Goal: Communication & Community: Answer question/provide support

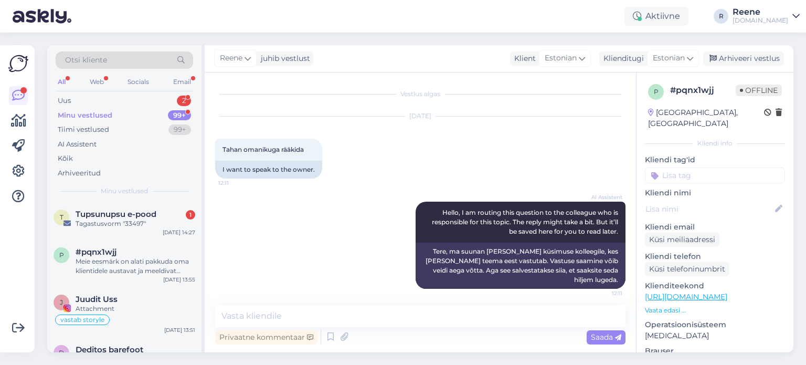
scroll to position [151, 0]
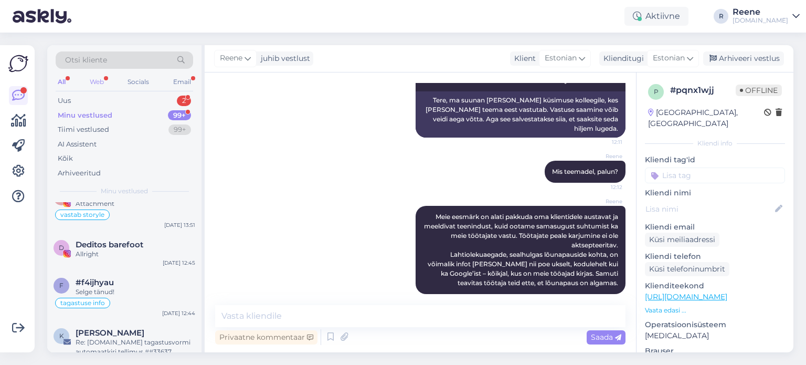
click at [98, 85] on div "Web" at bounding box center [97, 82] width 18 height 14
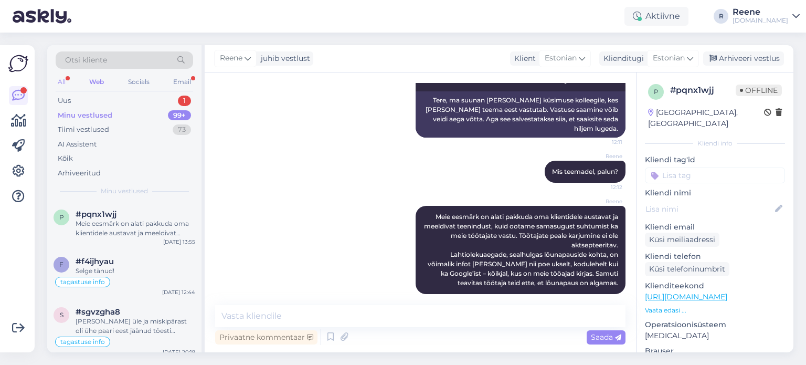
click at [67, 85] on div "All" at bounding box center [62, 82] width 12 height 14
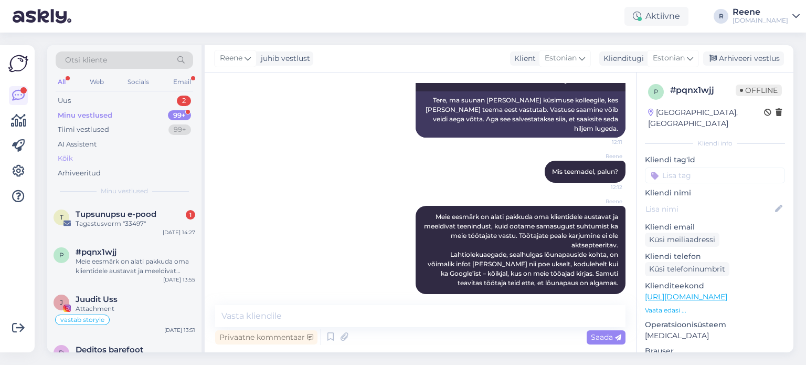
click at [69, 162] on div "Kõik" at bounding box center [65, 158] width 15 height 10
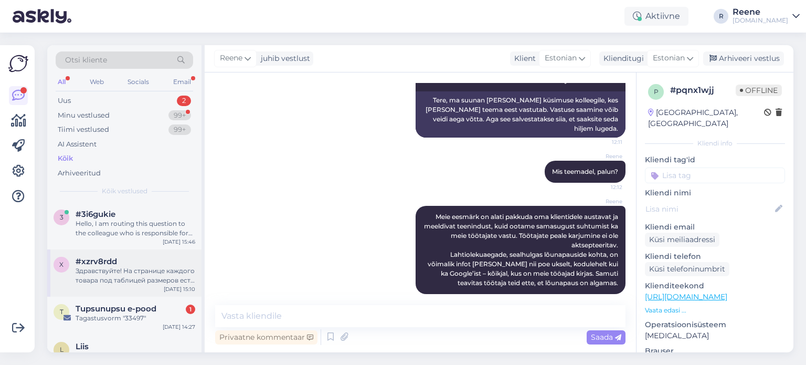
click at [124, 274] on div "Здравствуйте! На странице каждого товара под таблицей размеров есть синяя кнопк…" at bounding box center [136, 275] width 120 height 19
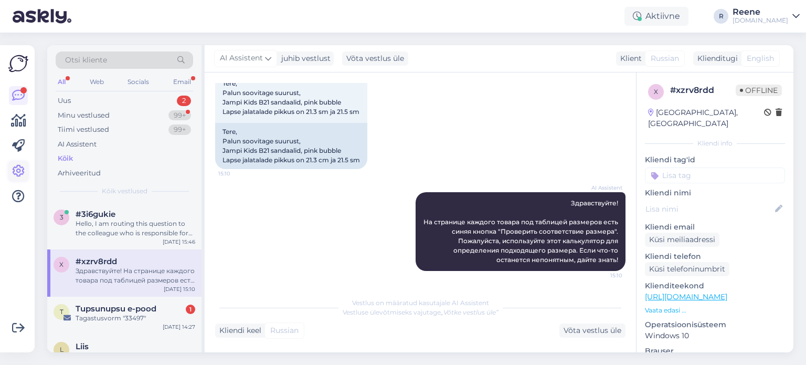
click at [16, 170] on icon at bounding box center [18, 171] width 13 height 13
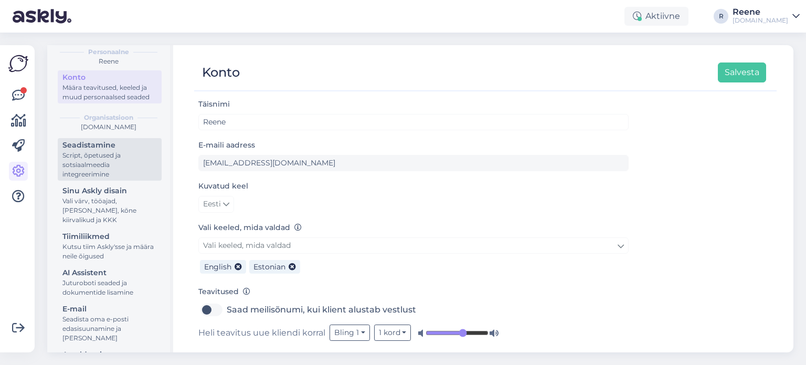
scroll to position [52, 0]
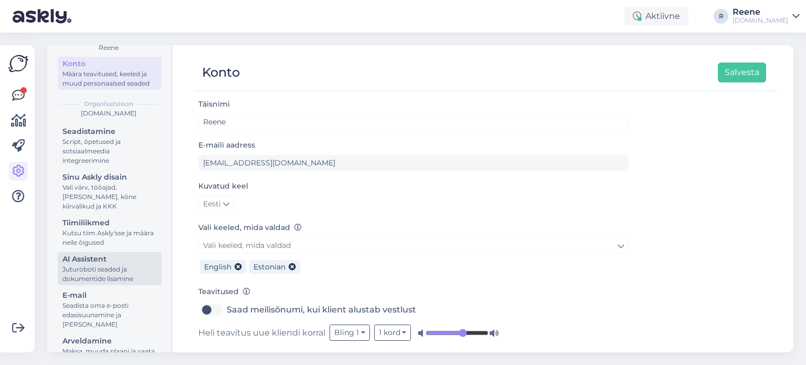
click at [92, 265] on div "AI Assistent" at bounding box center [109, 259] width 94 height 11
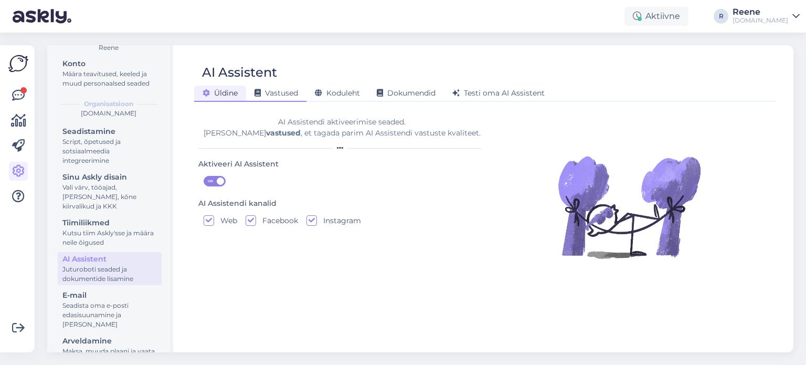
click at [288, 96] on span "Vastused" at bounding box center [277, 92] width 44 height 9
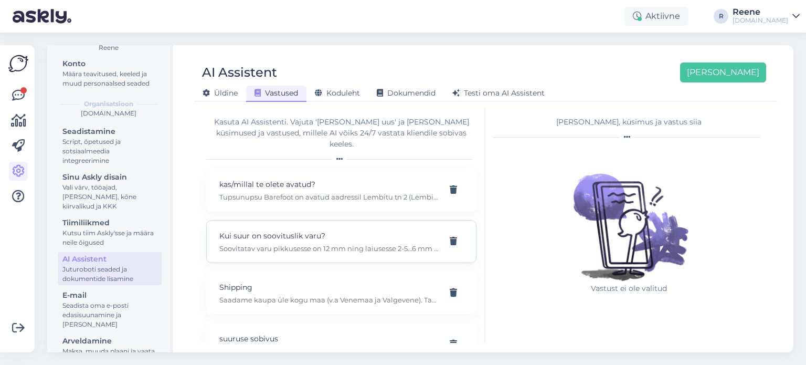
click at [349, 244] on p "Soovitatav varu pikkusesse on 12 mm ning laiusesse 2-5…6 mm olenevalt jalatsist…" at bounding box center [328, 248] width 219 height 9
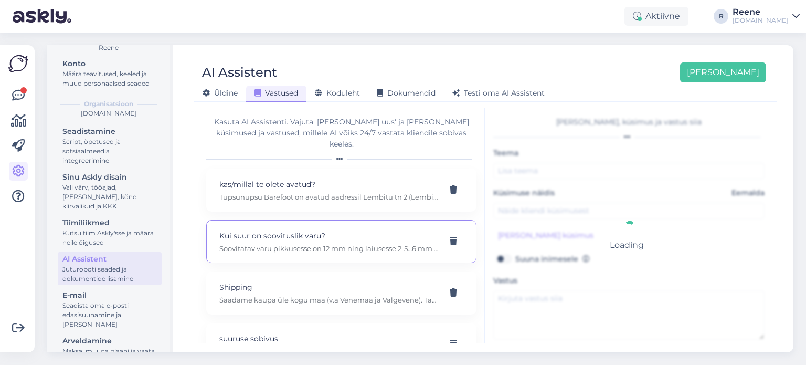
type input "Kui suur on soovituslik varu?"
type input "Kui palju varu jätta jalatsitesse?"
type textarea "Soovitatav varu pikkusesse on 12 mm ning laiusesse 2-5…6 mm olenevalt jalatsist…"
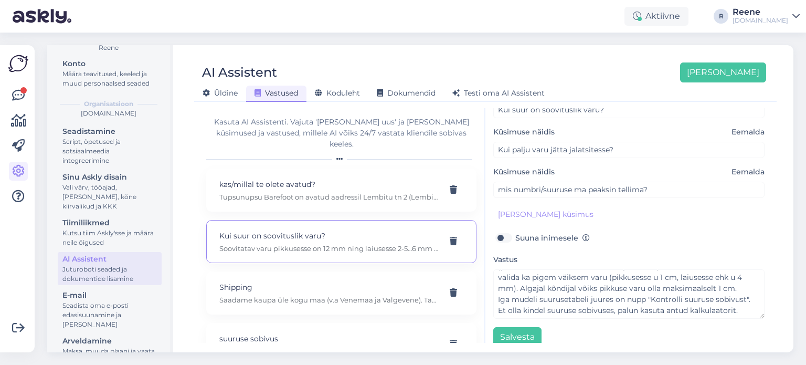
scroll to position [71, 0]
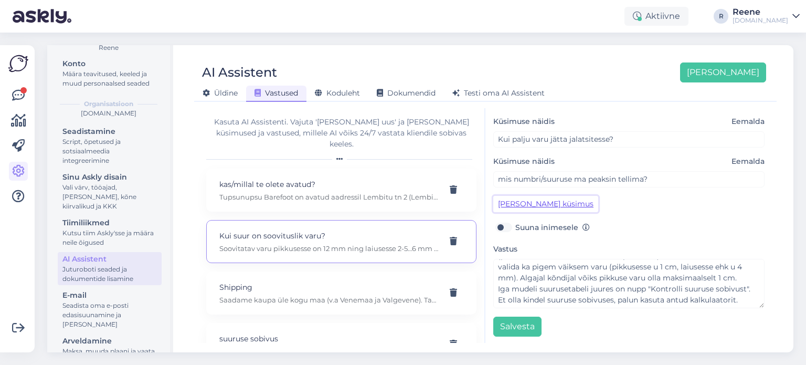
click at [528, 205] on button "[PERSON_NAME] küsimus" at bounding box center [545, 204] width 105 height 16
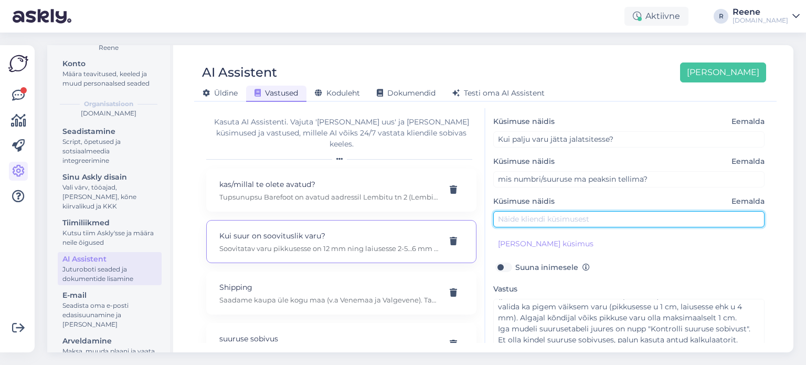
click at [541, 216] on input "text" at bounding box center [628, 219] width 271 height 16
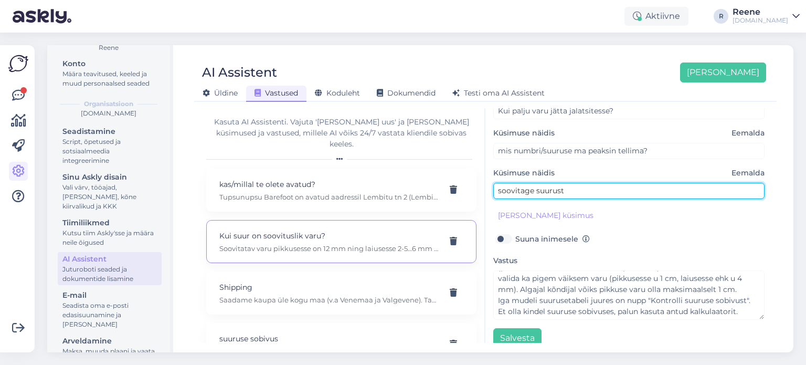
scroll to position [111, 0]
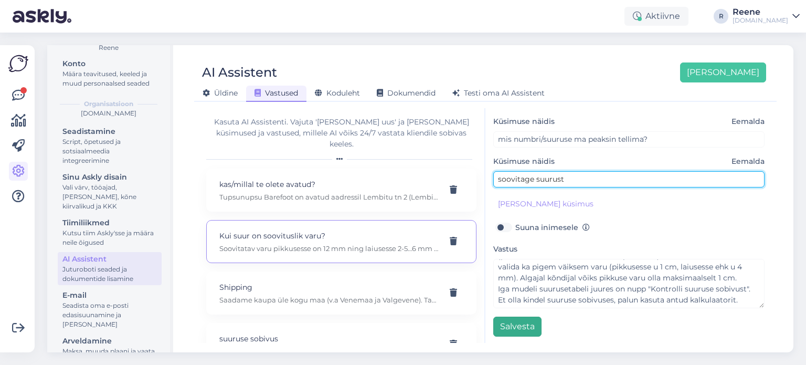
type input "soovitage suurust"
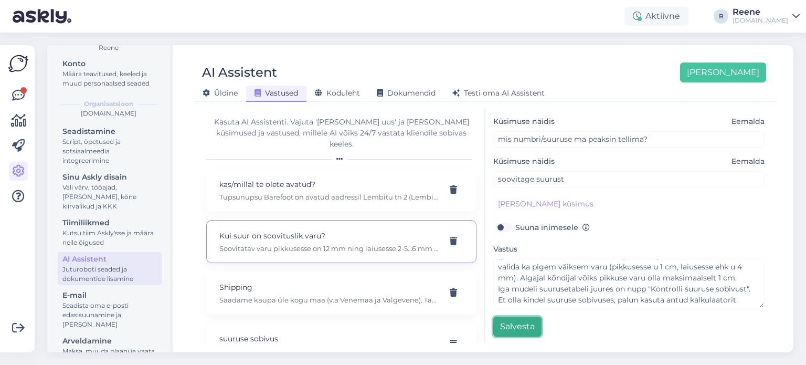
click at [529, 327] on button "Salvesta" at bounding box center [517, 326] width 48 height 20
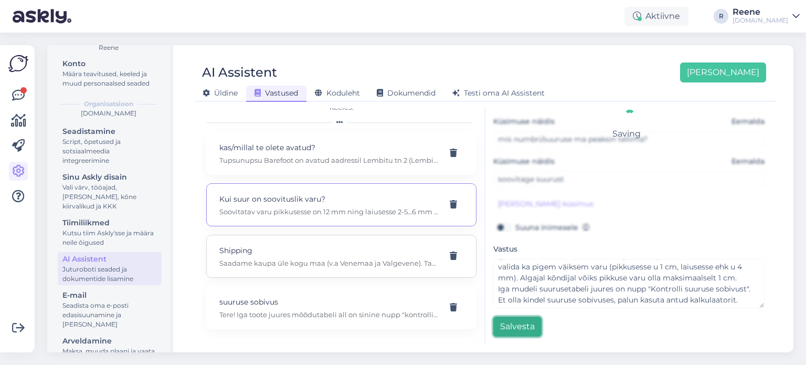
scroll to position [52, 0]
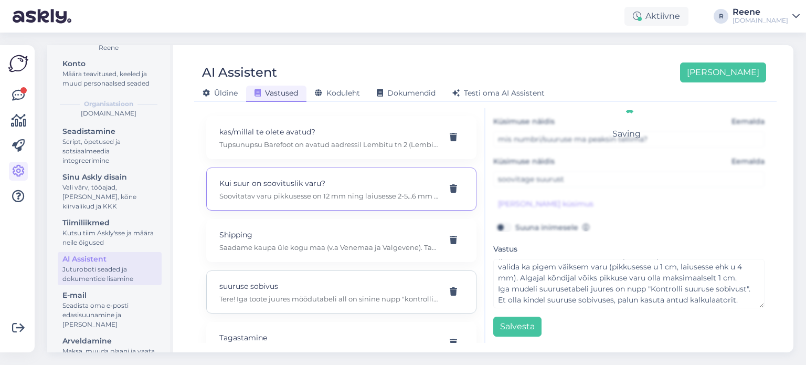
click at [319, 294] on p "Tere! Iga toote juures mõõdutabeli all on sinine nupp "kontrolli suuruse sobivu…" at bounding box center [328, 298] width 219 height 9
type input "suuruse sobivus"
type input "kas need jalatsid sobivad sellele jalale?"
type textarea "Tere! Iga toote juures mõõdutabeli all on sinine nupp "kontrolli suuruse sobivu…"
type input "kas suuruse pikkuse varu on piisav?"
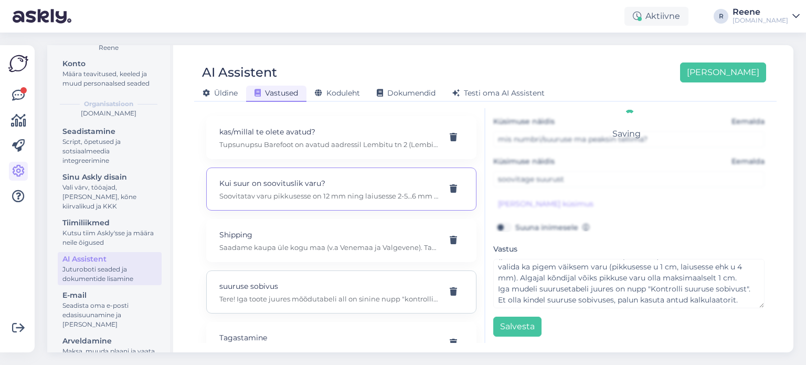
type input "jala mõõt on kas see mudel või suurus võiks sobida?"
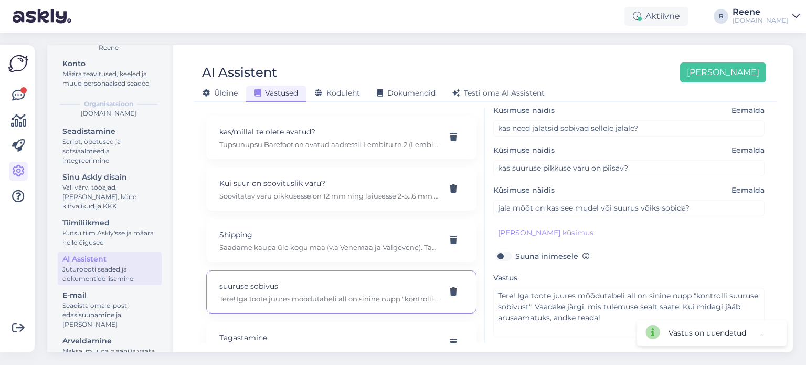
scroll to position [59, 0]
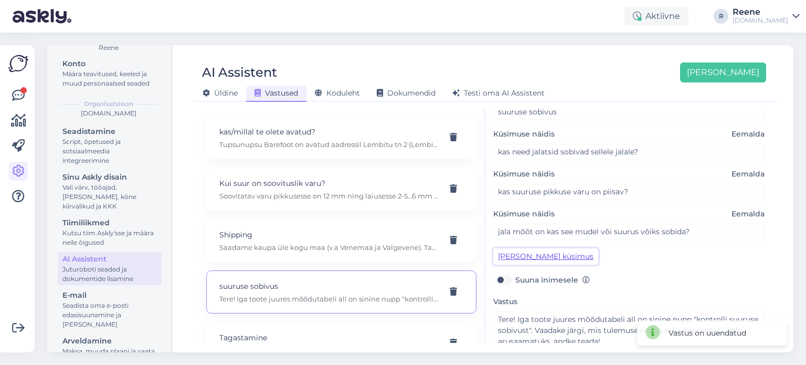
click at [535, 252] on button "[PERSON_NAME] küsimus" at bounding box center [545, 256] width 105 height 16
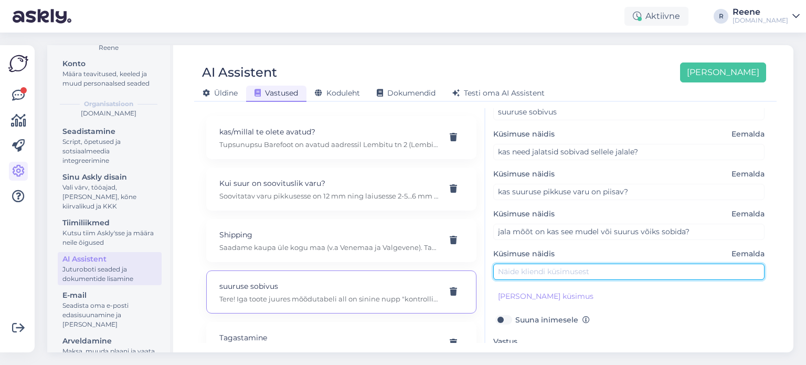
click at [528, 264] on input "text" at bounding box center [628, 271] width 271 height 16
type input "soovitage suurust"
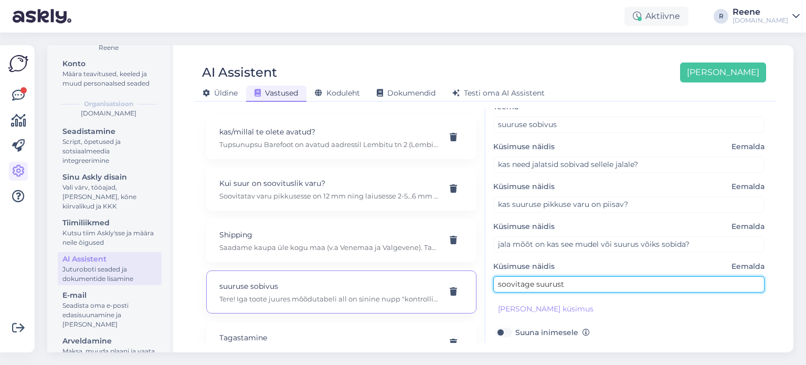
scroll to position [151, 0]
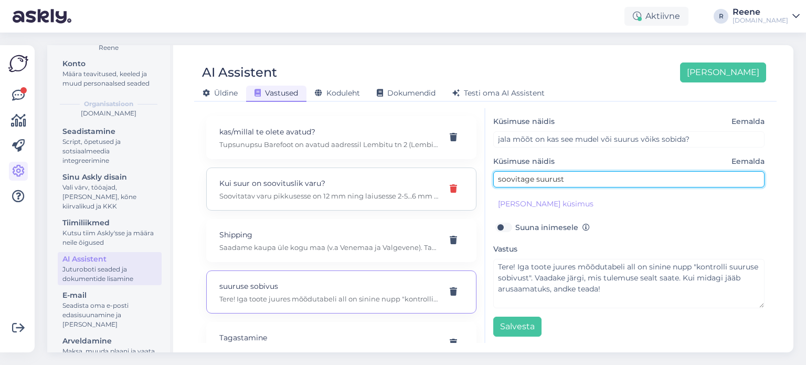
drag, startPoint x: 588, startPoint y: 176, endPoint x: 449, endPoint y: 178, distance: 138.6
click at [449, 178] on div "Kasuta AI Assistenti. Vajuta '[PERSON_NAME] uus' ja [PERSON_NAME] küsimused ja …" at bounding box center [485, 225] width 574 height 235
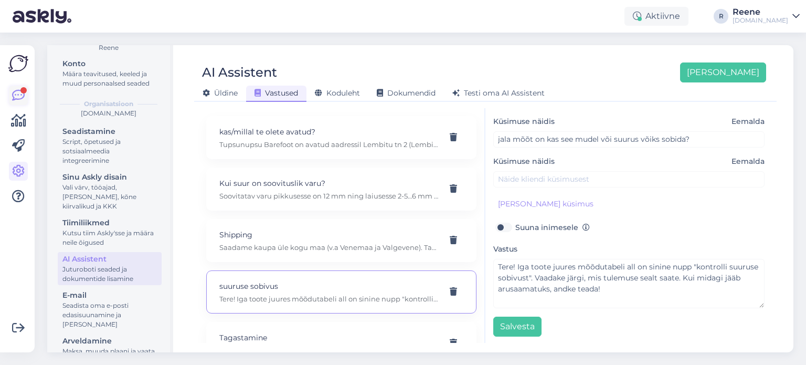
click at [24, 90] on div at bounding box center [23, 90] width 6 height 6
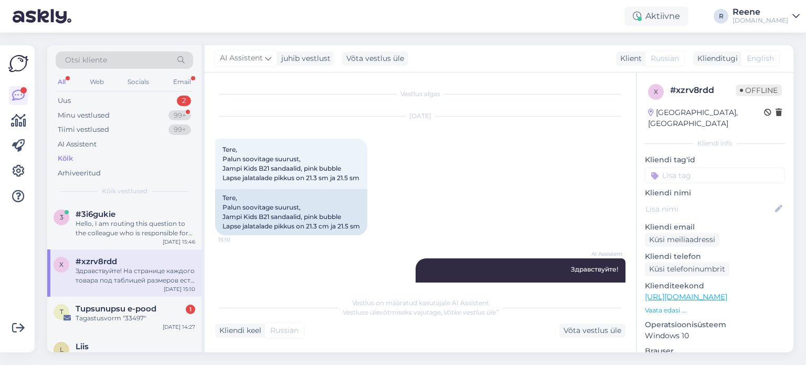
scroll to position [66, 0]
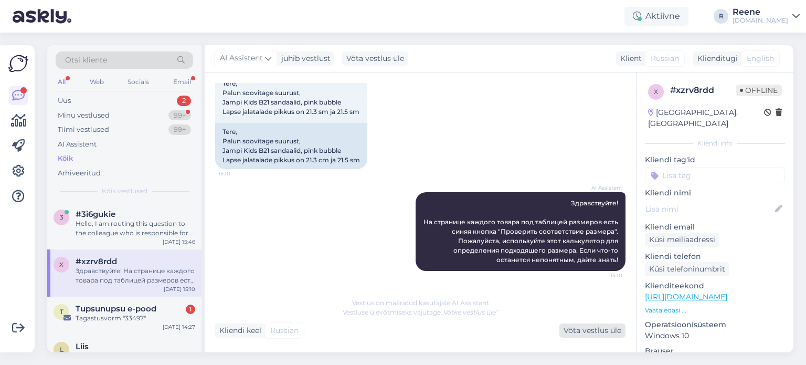
click at [613, 330] on div "Võta vestlus üle" at bounding box center [592, 330] width 66 height 14
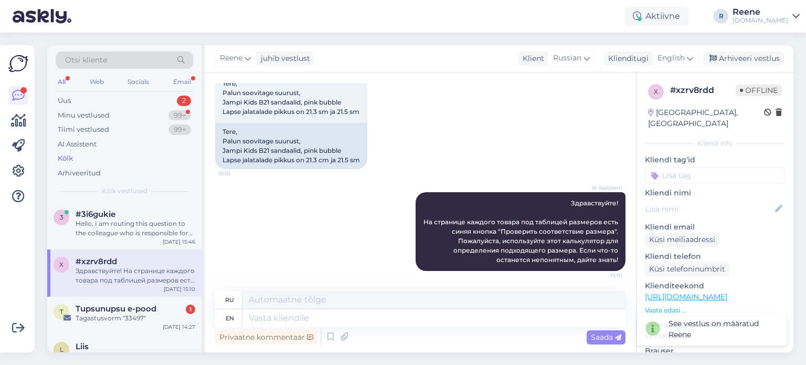
scroll to position [14, 0]
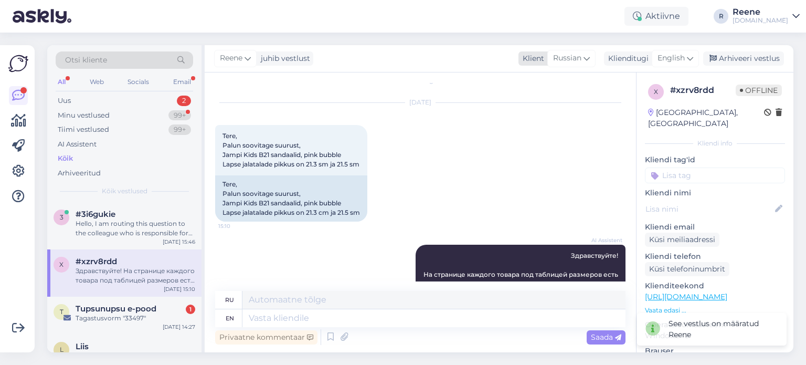
click at [589, 62] on icon at bounding box center [587, 58] width 6 height 12
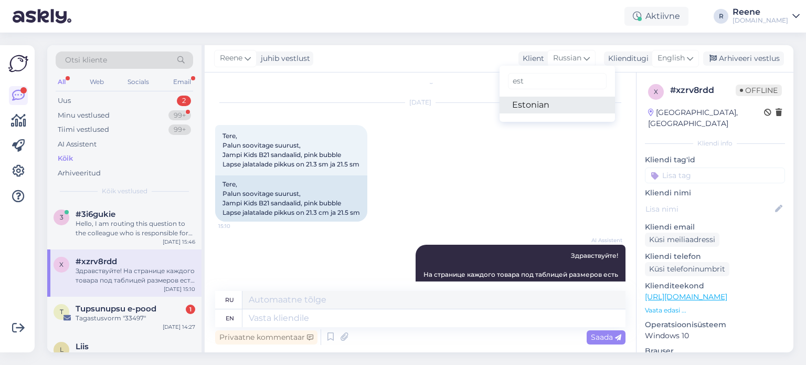
type input "est"
drag, startPoint x: 533, startPoint y: 105, endPoint x: 559, endPoint y: 103, distance: 25.8
click at [533, 105] on link "Estonian" at bounding box center [557, 105] width 115 height 17
click at [679, 58] on span "English" at bounding box center [671, 58] width 27 height 12
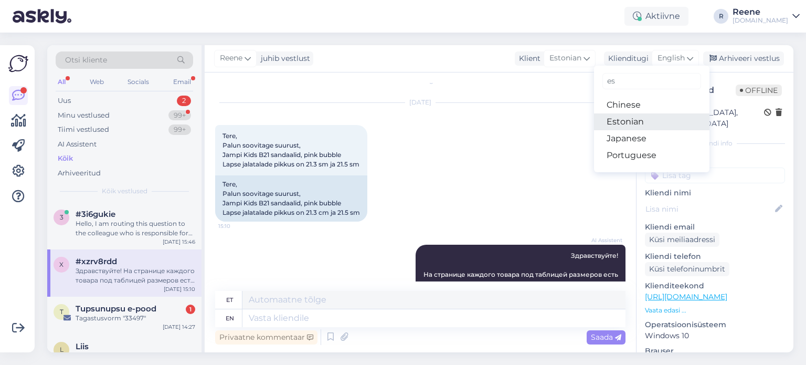
type input "es"
click at [641, 120] on link "Estonian" at bounding box center [651, 121] width 115 height 17
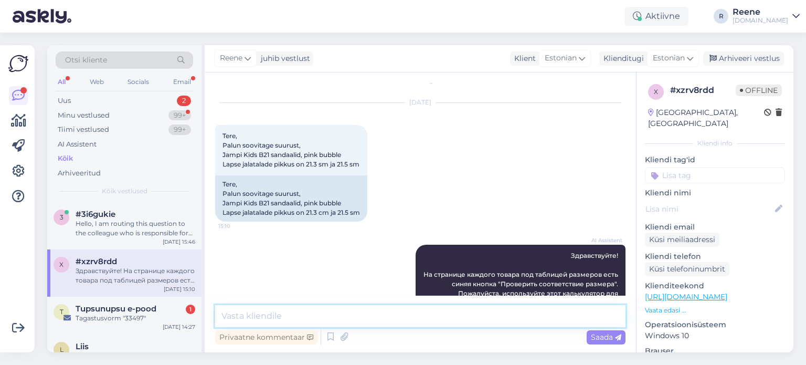
click at [304, 313] on textarea at bounding box center [420, 316] width 410 height 22
type textarea "Tere! Suurus 34. Saate kontrollida ka kalkulaatoriga alati üle."
paste textarea
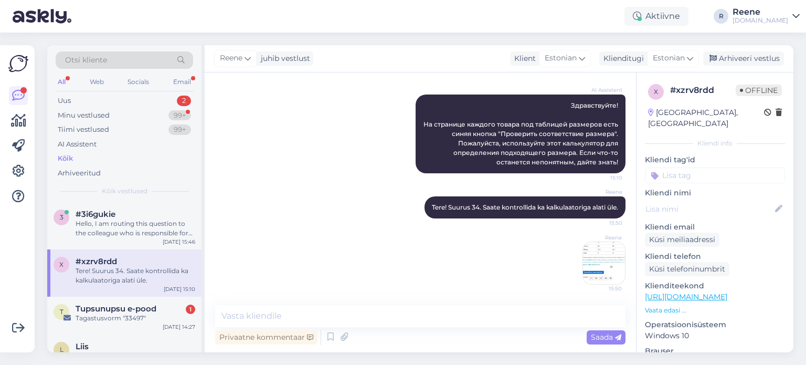
click at [703, 167] on input at bounding box center [715, 175] width 140 height 16
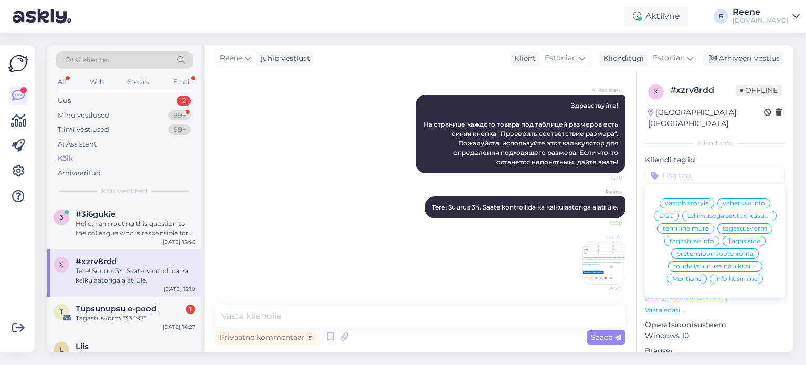
click at [735, 266] on span "mudeli/suuruse nõu küsimine" at bounding box center [715, 266] width 84 height 6
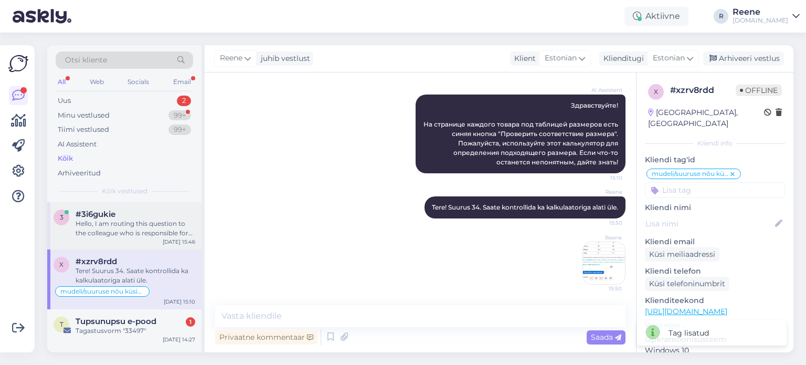
click at [128, 235] on div "Hello, I am routing this question to the colleague who is responsible for this …" at bounding box center [136, 228] width 120 height 19
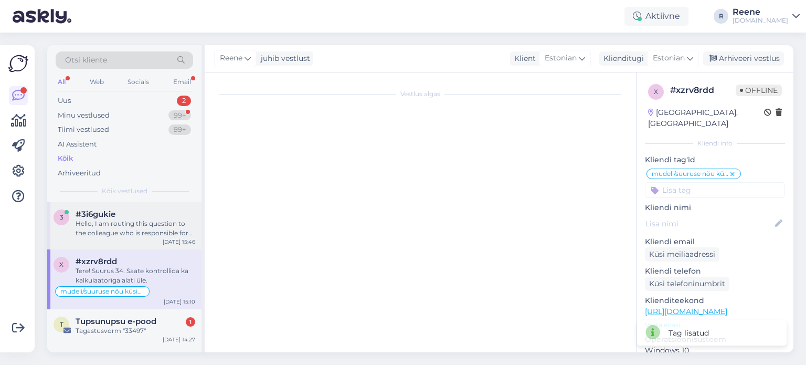
scroll to position [53, 0]
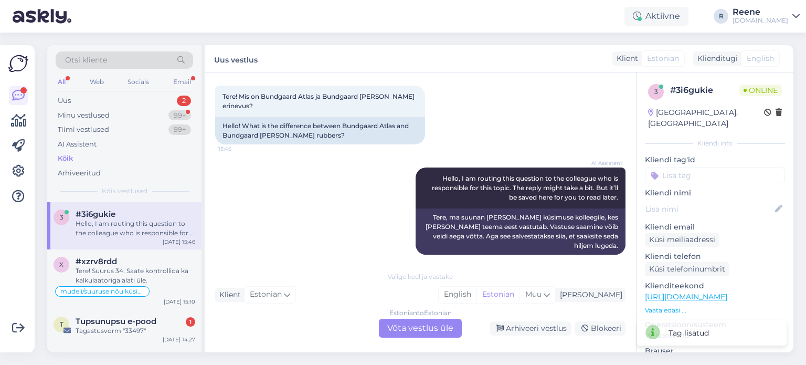
click at [425, 325] on div "Estonian to Estonian Võta vestlus üle" at bounding box center [420, 328] width 83 height 19
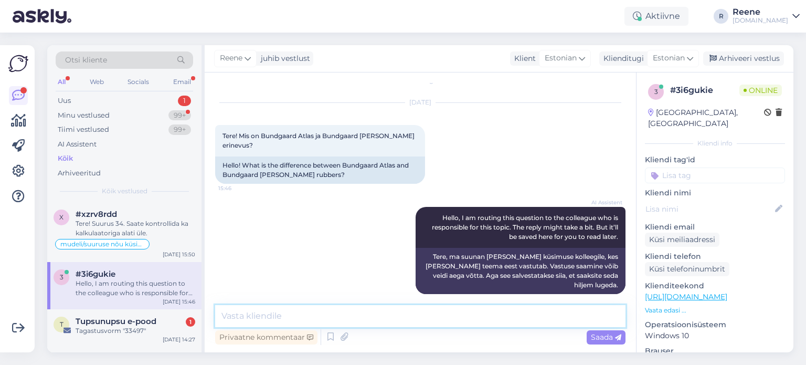
click at [292, 321] on textarea at bounding box center [420, 316] width 410 height 22
type textarea "Tere! Atlas on kitsama ja veidi kõrgema säärega ning jala pealt ehk veidi madal…"
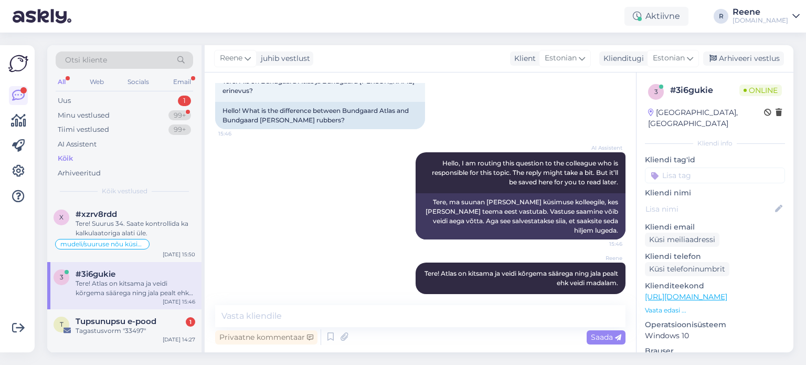
click at [709, 167] on div at bounding box center [715, 175] width 140 height 16
click at [707, 168] on input at bounding box center [715, 175] width 140 height 16
type input "inf"
click at [701, 213] on span "info küsimine" at bounding box center [715, 216] width 43 height 6
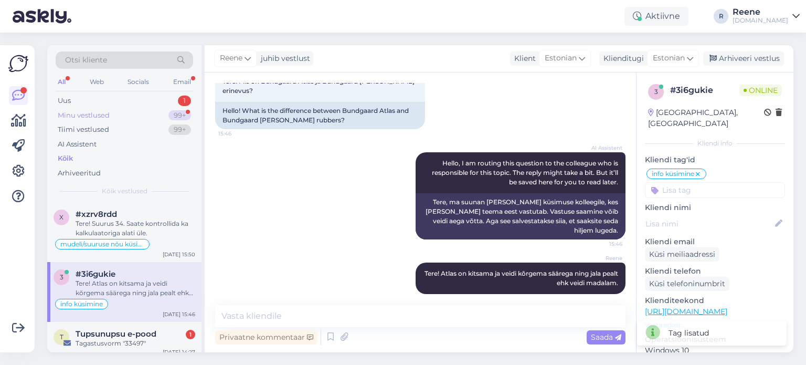
click at [69, 108] on div "Minu vestlused 99+" at bounding box center [125, 115] width 138 height 15
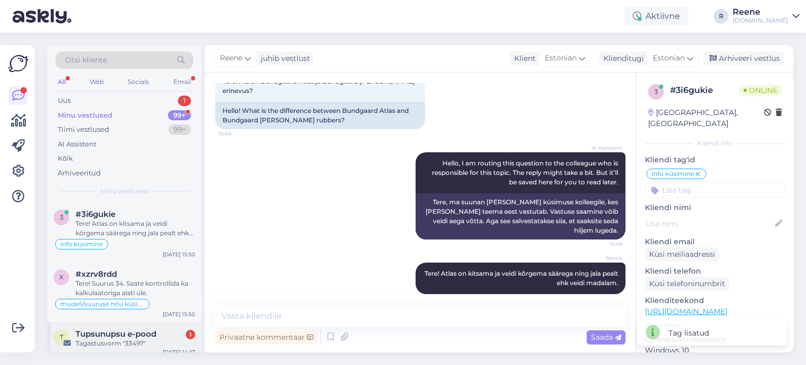
click at [118, 345] on div "Tagastusvorm "33497"" at bounding box center [136, 343] width 120 height 9
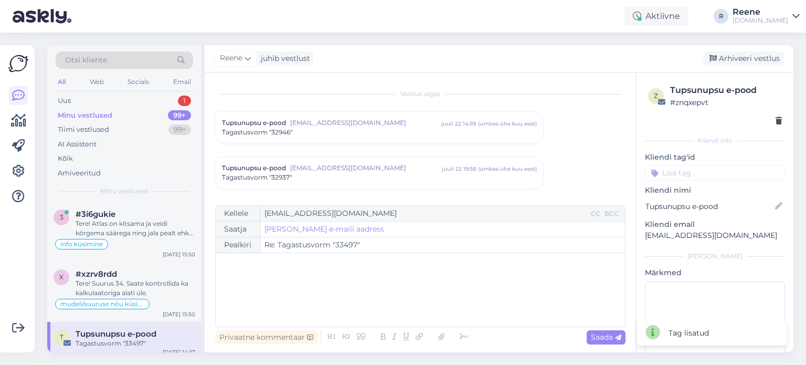
scroll to position [4460, 0]
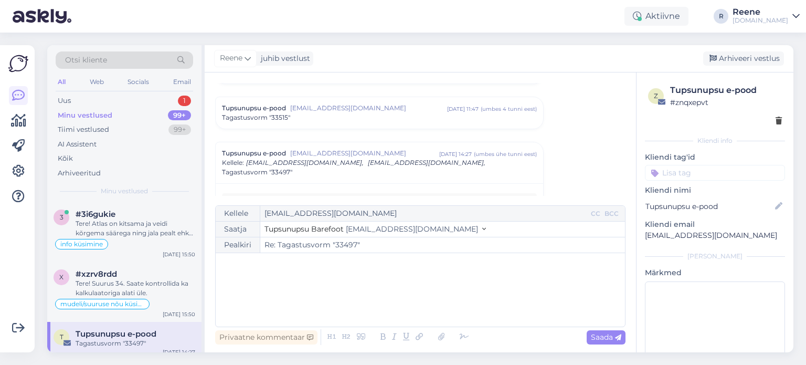
click at [325, 294] on div "﻿" at bounding box center [420, 289] width 399 height 63
click at [92, 102] on div "Uus 1" at bounding box center [125, 100] width 138 height 15
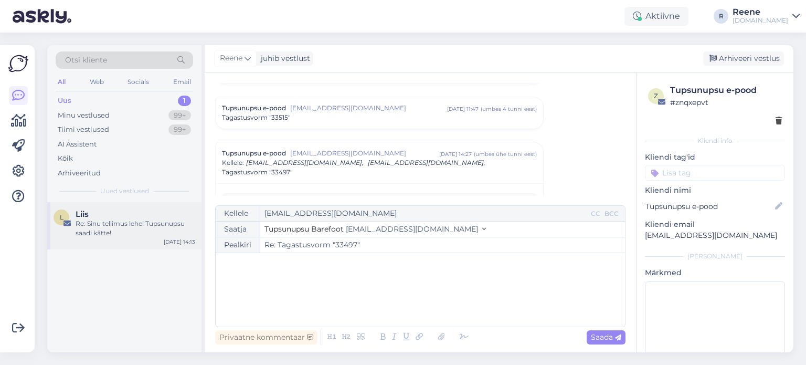
click at [108, 209] on div "Liis" at bounding box center [136, 213] width 120 height 9
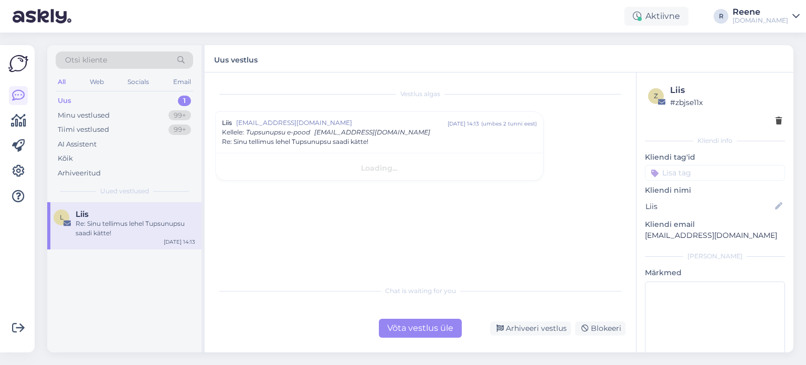
scroll to position [0, 0]
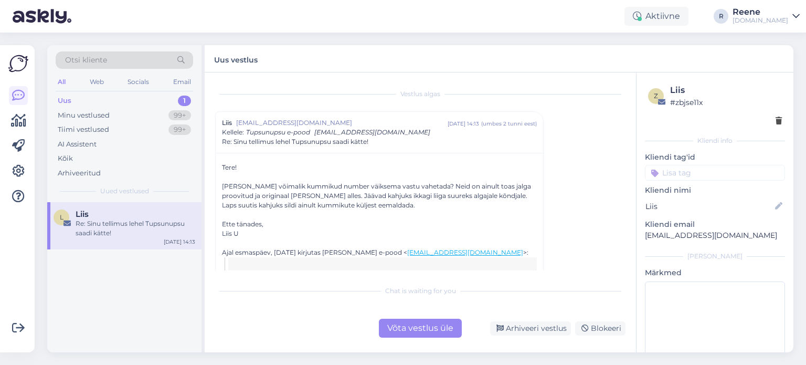
click at [440, 327] on div "Võta vestlus üle" at bounding box center [420, 328] width 83 height 19
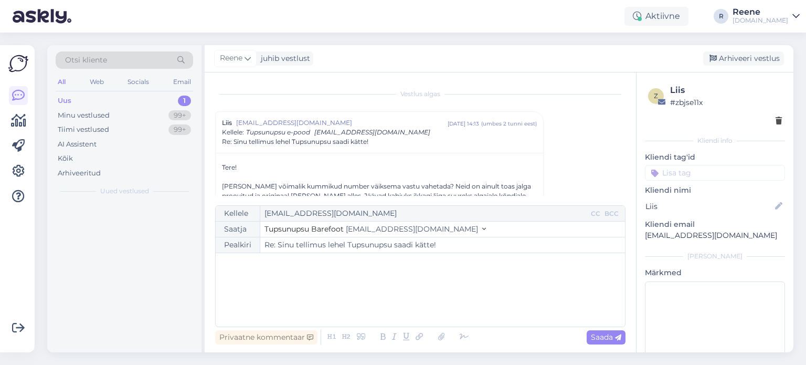
scroll to position [28, 0]
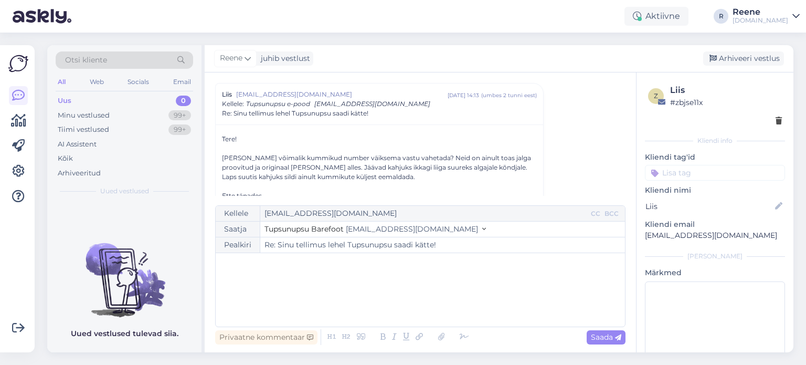
click at [344, 310] on div "﻿" at bounding box center [420, 289] width 399 height 63
click at [695, 308] on textarea at bounding box center [715, 328] width 140 height 94
type textarea "vastatud"
click at [69, 81] on div "All Web Socials Email" at bounding box center [125, 83] width 138 height 16
click at [65, 81] on div "All" at bounding box center [62, 82] width 12 height 14
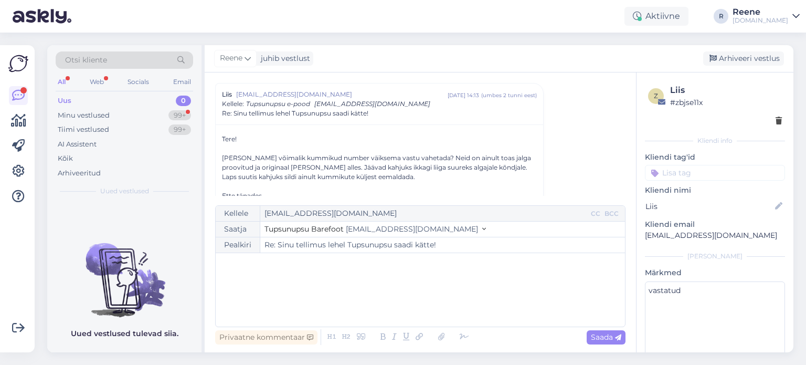
click at [65, 81] on div "All" at bounding box center [62, 82] width 12 height 14
click at [65, 83] on div "All" at bounding box center [62, 82] width 12 height 14
click at [103, 81] on div "Web" at bounding box center [97, 82] width 18 height 14
click at [108, 119] on div "Minu vestlused" at bounding box center [84, 115] width 52 height 10
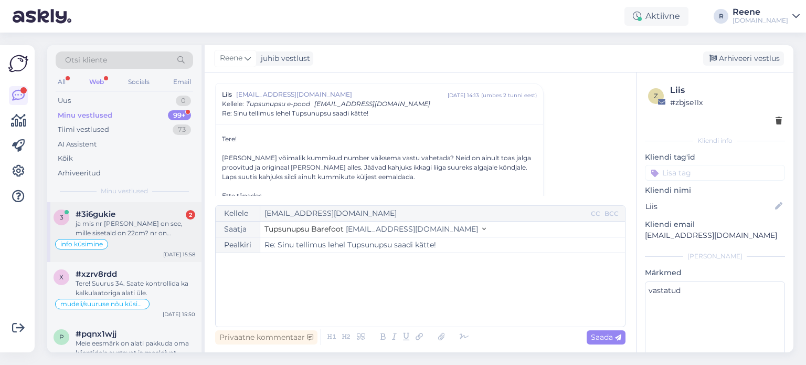
click at [144, 237] on div "ja mis nr [PERSON_NAME] on see, mille sisetald on 22cm? nr on kulunud..." at bounding box center [136, 228] width 120 height 19
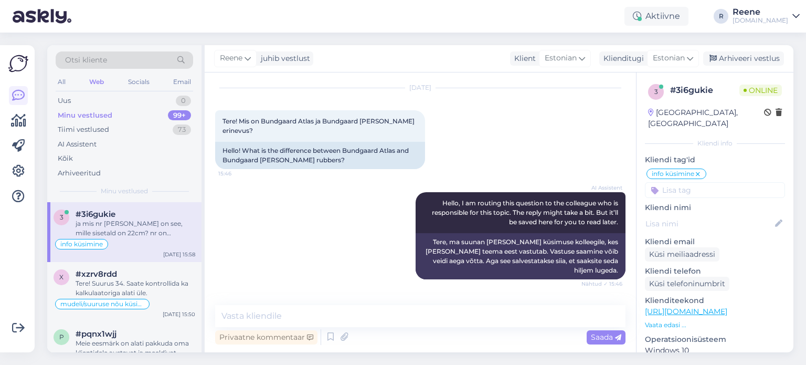
scroll to position [168, 0]
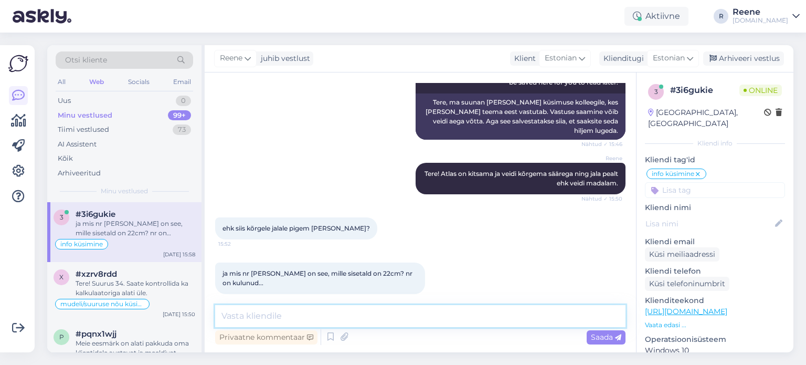
click at [307, 310] on textarea at bounding box center [420, 316] width 410 height 22
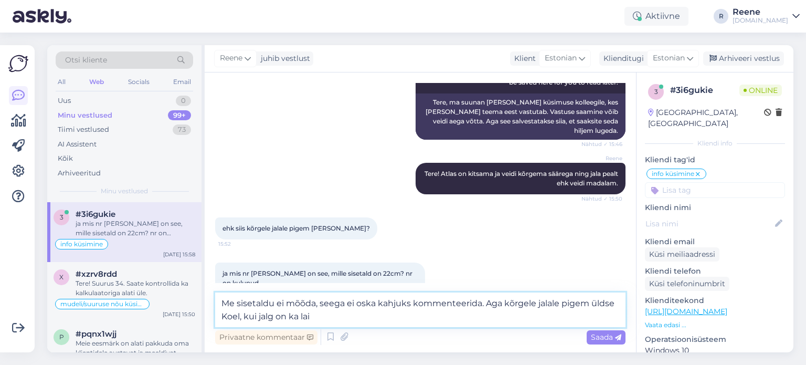
type textarea "Me sisetaldu ei mõõda, seega ei oska kahjuks kommenteerida. Aga kõrgele jalale …"
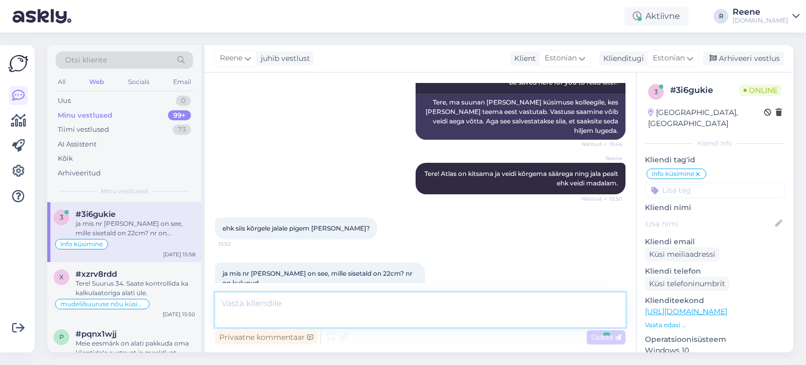
scroll to position [232, 0]
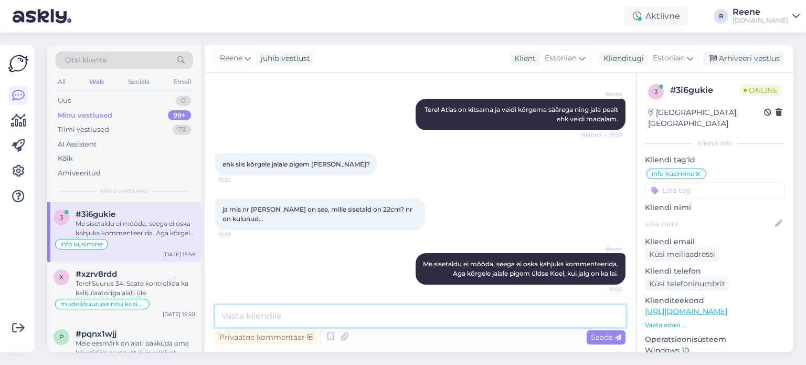
click at [396, 315] on textarea at bounding box center [420, 316] width 410 height 22
paste textarea "[URL][DOMAIN_NAME][PERSON_NAME]"
type textarea "Mõõdud leiate siit: [URL][DOMAIN_NAME][PERSON_NAME]"
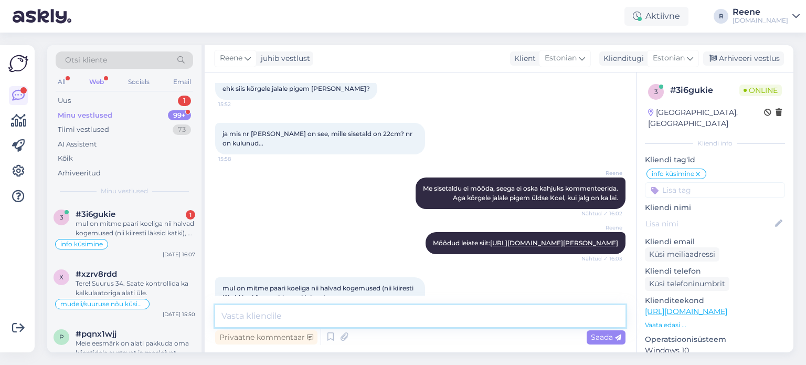
scroll to position [351, 0]
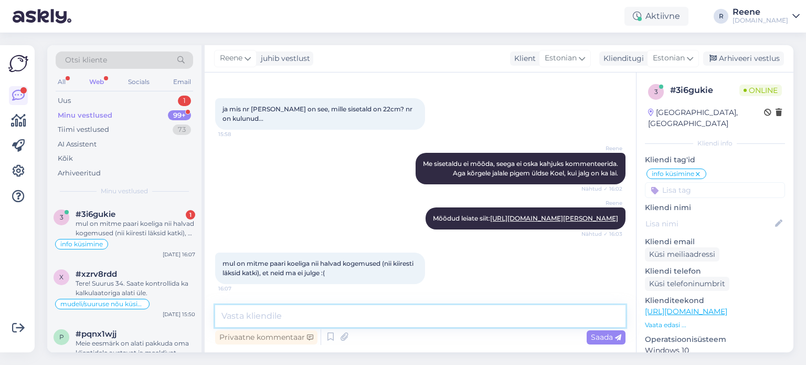
click at [399, 315] on textarea at bounding box center [420, 316] width 410 height 22
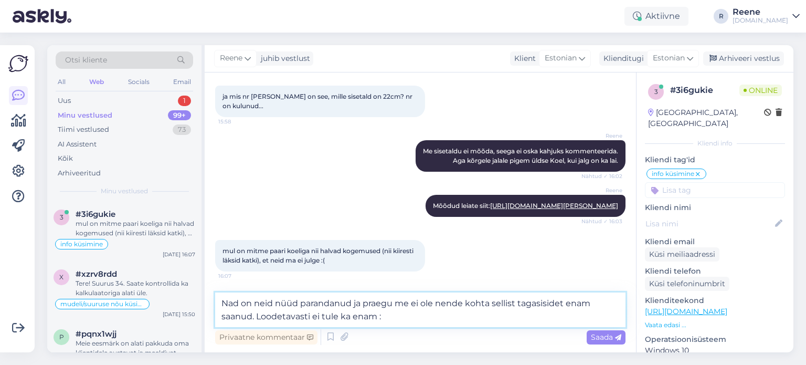
type textarea "Nad on neid nüüd parandanud ja praegu me ei ole nende kohta sellist tagasisidet…"
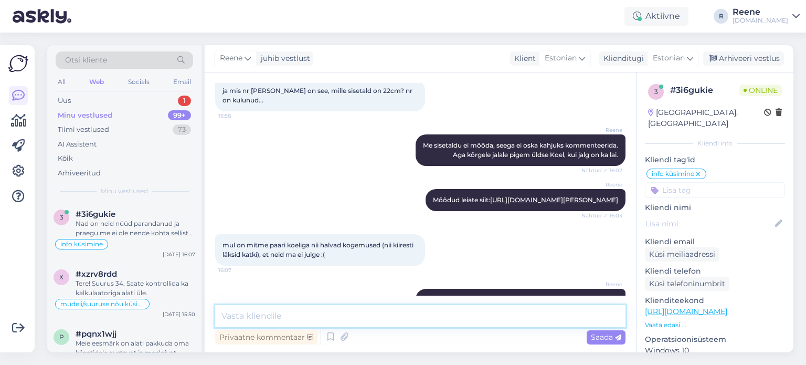
scroll to position [415, 0]
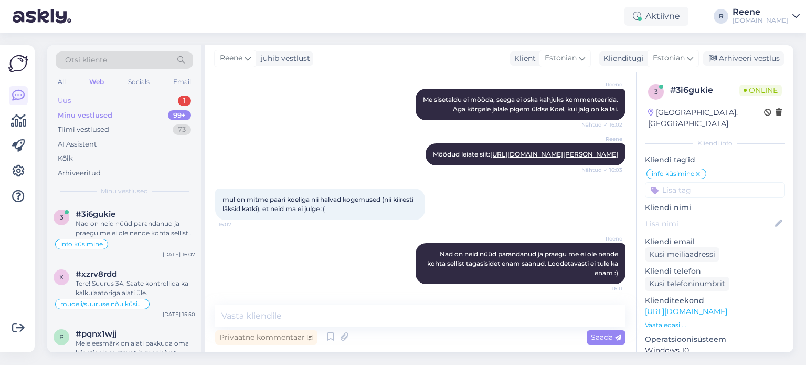
click at [68, 94] on div "Uus 1" at bounding box center [125, 100] width 138 height 15
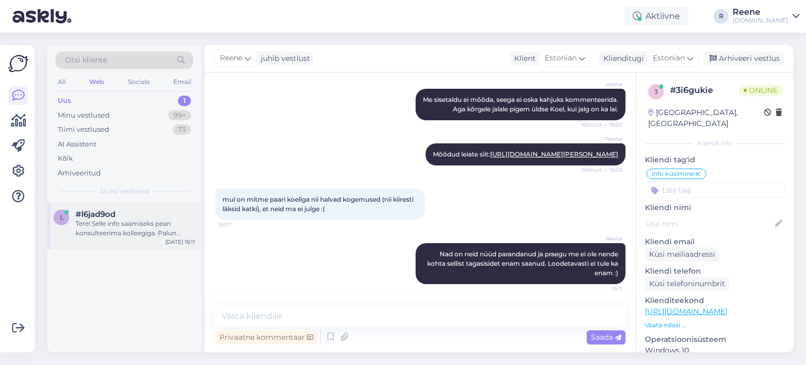
click at [126, 220] on div "Tere! Selle info saamiseks pean konsulteerima kolleegiga. Palun oodake hetk." at bounding box center [136, 228] width 120 height 19
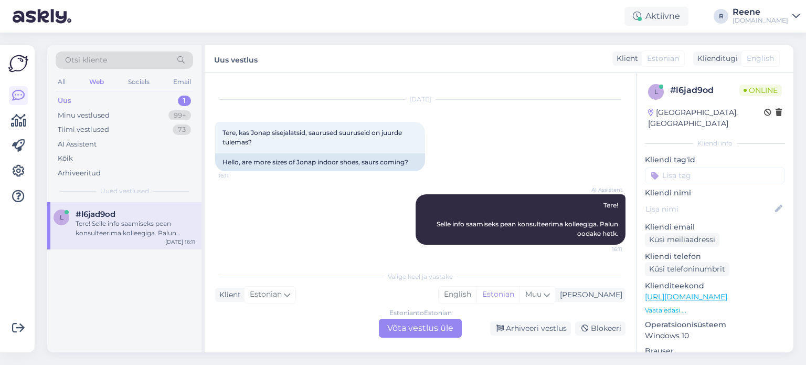
scroll to position [26, 0]
click at [420, 331] on div "Estonian to Estonian Võta vestlus üle" at bounding box center [420, 328] width 83 height 19
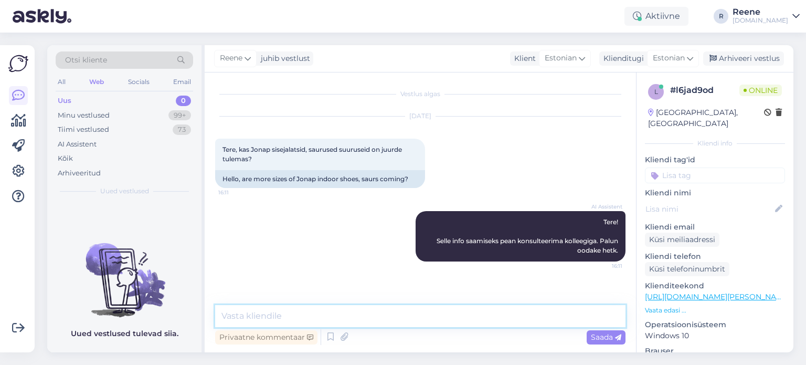
click at [313, 309] on textarea at bounding box center [420, 316] width 410 height 22
type textarea "Tere! Kahjuks ei ole."
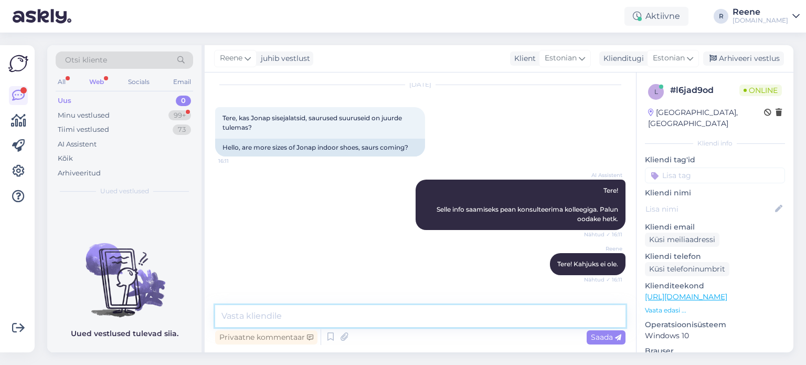
scroll to position [77, 0]
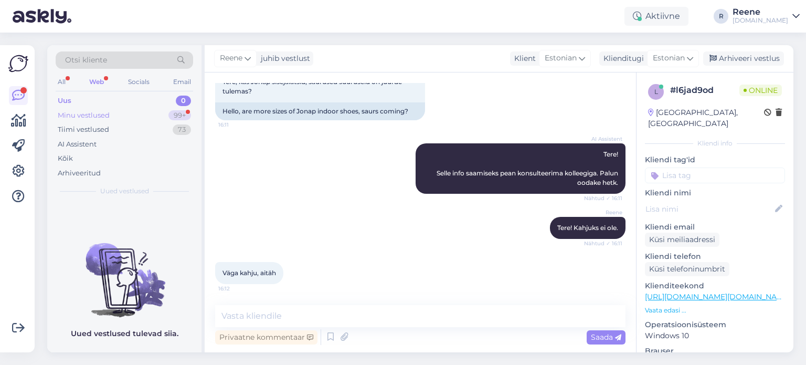
click at [120, 115] on div "Minu vestlused 99+" at bounding box center [125, 115] width 138 height 15
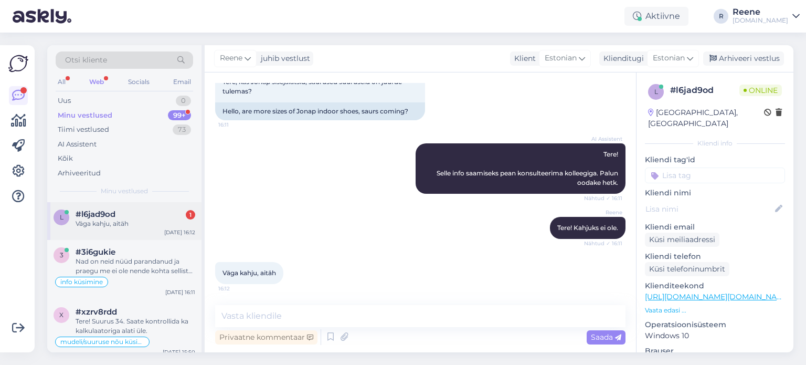
click at [131, 212] on div "#l6jad9od 1" at bounding box center [136, 213] width 120 height 9
click at [300, 316] on textarea at bounding box center [420, 316] width 410 height 22
click at [708, 167] on input at bounding box center [715, 175] width 140 height 16
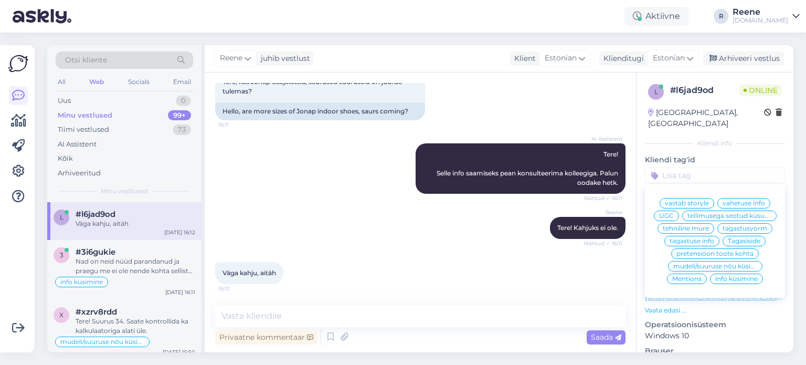
click at [730, 277] on span "info küsimine" at bounding box center [736, 279] width 43 height 6
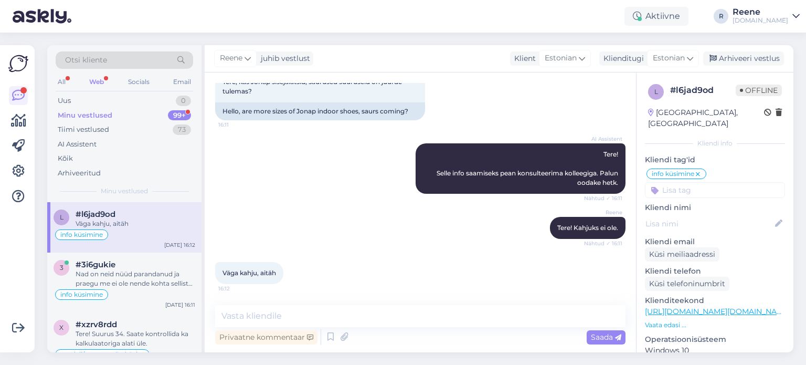
click at [104, 85] on div "Web" at bounding box center [96, 82] width 19 height 14
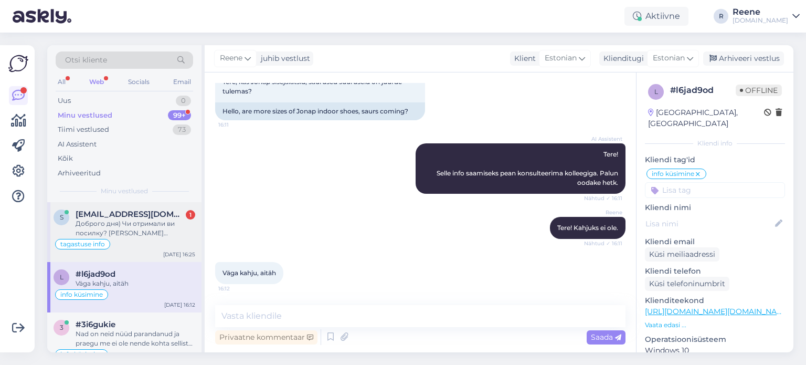
click at [123, 227] on div "Доброго дня) Чи отримали ви посилку? [PERSON_NAME] написало що [PERSON_NAME] от…" at bounding box center [136, 228] width 120 height 19
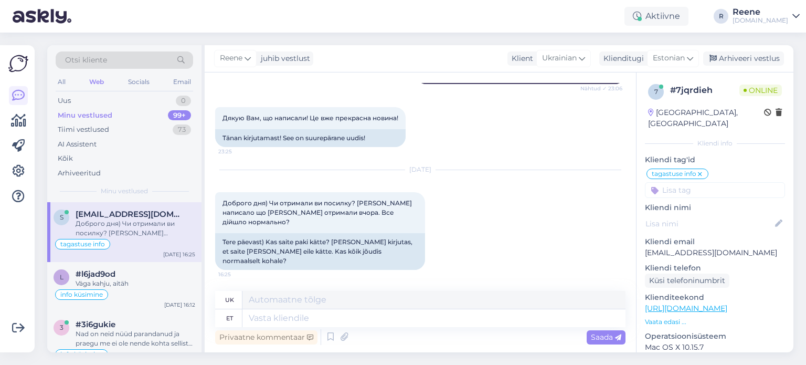
scroll to position [5242, 0]
click at [389, 318] on textarea at bounding box center [433, 318] width 383 height 18
type textarea "T"
type textarea "Т"
type textarea "Yes, we"
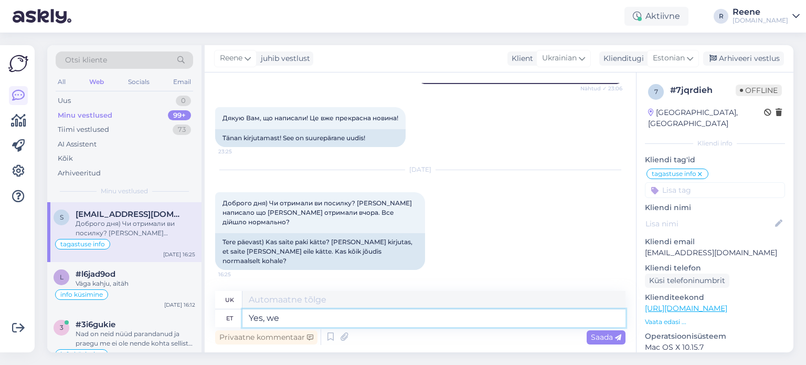
type textarea "Так,"
type textarea "Yes, we"
type textarea "Так, ми"
type textarea "Saime k"
type textarea "Ми отримали"
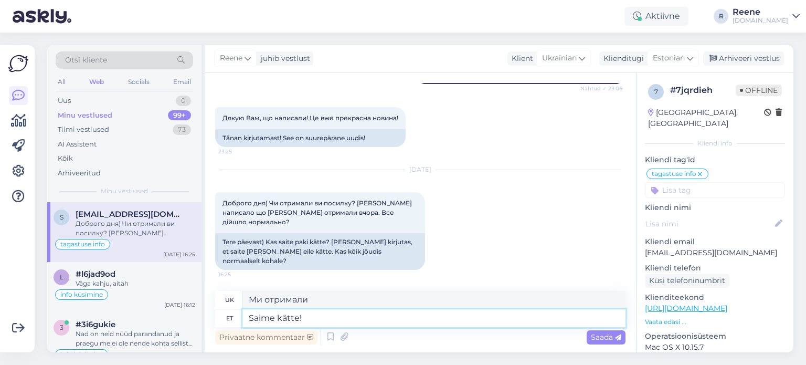
type textarea "Saime kätte!"
type textarea "Ми зрозуміли!"
type textarea "Saime kätte! Vaatame tä"
type textarea "Ми зрозуміли! [GEOGRAPHIC_DATA]."
type textarea "Saime kätte! Vaatame [PERSON_NAME] ta"
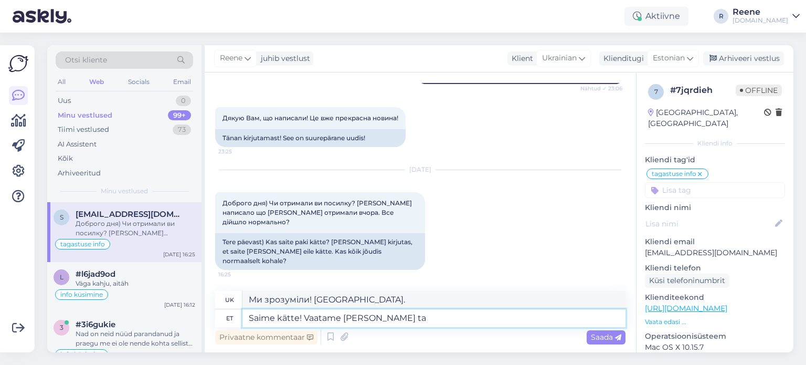
type textarea "Ми зрозуміли! Дивимося сьогодні!"
type textarea "Saime kätte! Vaatame [PERSON_NAME] tagastuse ä,"
type textarea "Зрозуміло! Сьогодні розглянемо повернення."
type textarea "Saime kätte! Vaatame [PERSON_NAME] tagastuse äle :"
type textarea "Ми це зрозуміли! Давайте подивимося на сьогоднішній результат"
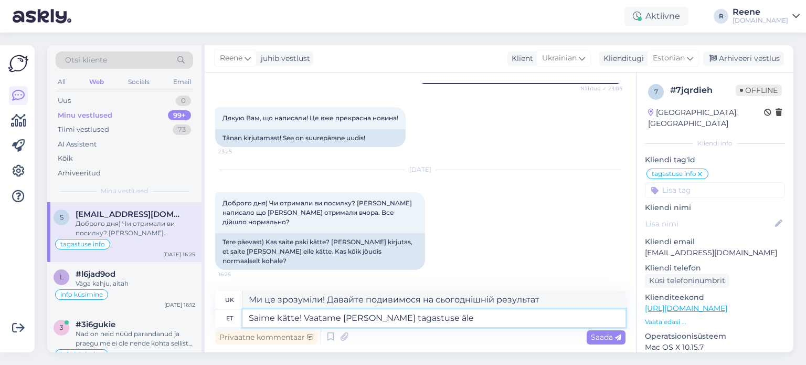
type textarea "Saime kätte! Vaatame [PERSON_NAME] tagastuse äle"
type textarea "Ми зрозуміли! Давайте розглянемо сьогоднішнє повернення"
type textarea "Saime kätte! Vaatame [PERSON_NAME] tagastuse ä"
type textarea "Ми це зрозуміли! Давайте подивимося на сьогоднішній результат."
type textarea "Saime kätte! Vaatame [PERSON_NAME] tagastuse ü"
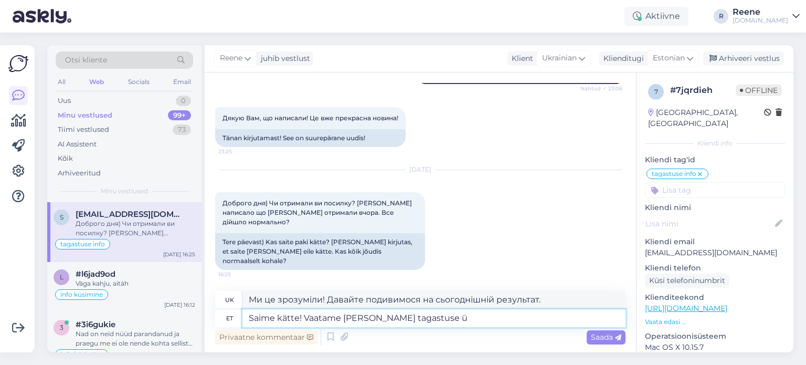
type textarea "Зрозуміло! Сьогодні розглянемо повернення."
type textarea "Saime kätte! Vaatame [PERSON_NAME] tagastuse üle"
type textarea "[PERSON_NAME] отримали його! Ми розглянемо повернення сьогодні"
type textarea "Saime kätte! Vaatame täna tagastuse üle :)"
type textarea "Ми отримали! Сьогодні переглянемо повернення :)"
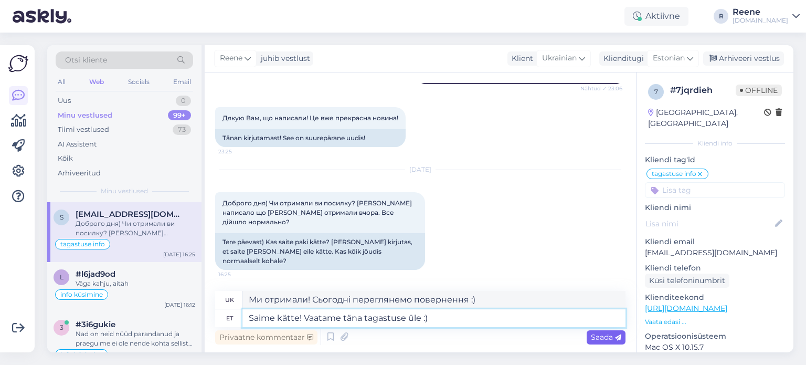
type textarea "Saime kätte! Vaatame täna tagastuse üle :)"
click at [601, 336] on span "Saada" at bounding box center [606, 336] width 30 height 9
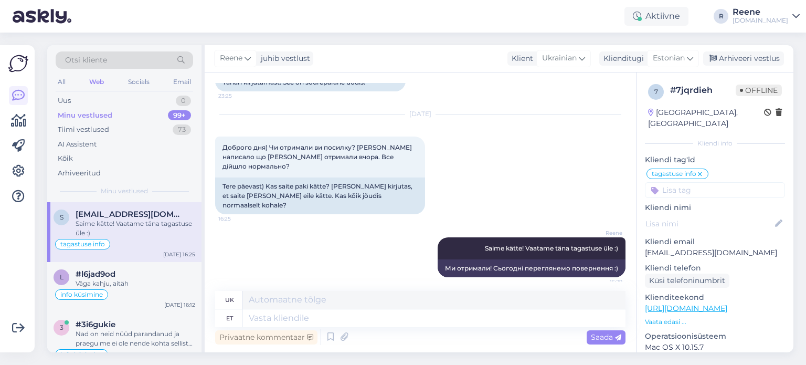
scroll to position [5305, 0]
